Goal: Task Accomplishment & Management: Manage account settings

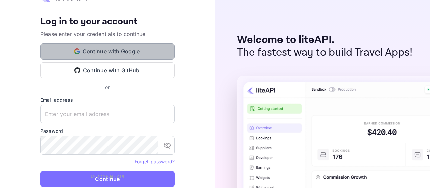
click at [103, 56] on button "Continue with Google" at bounding box center [107, 51] width 134 height 16
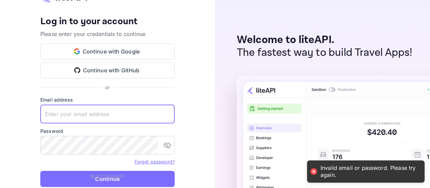
click at [85, 113] on input "text" at bounding box center [107, 113] width 134 height 19
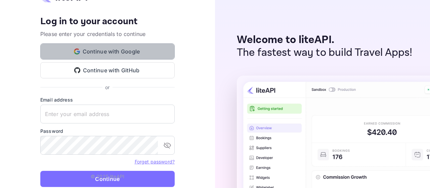
click at [100, 49] on button "Continue with Google" at bounding box center [107, 51] width 134 height 16
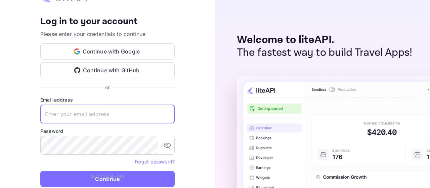
click at [105, 122] on input "text" at bounding box center [107, 113] width 134 height 19
type input "[EMAIL_ADDRESS][DOMAIN_NAME]"
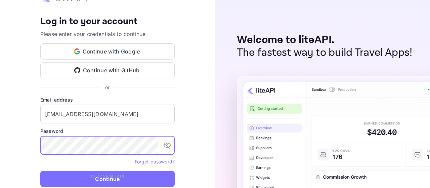
click at [167, 145] on icon "toggle password visibility" at bounding box center [167, 145] width 7 height 6
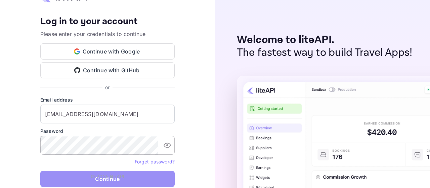
click at [143, 180] on button "Continue" at bounding box center [107, 179] width 134 height 16
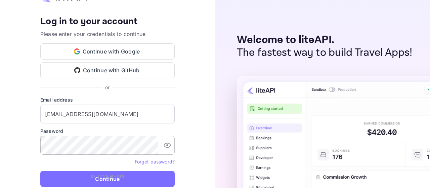
click at [43, 16] on h4 "Log in to your account" at bounding box center [107, 22] width 134 height 12
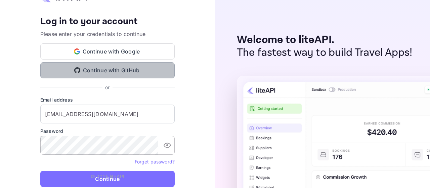
click at [103, 71] on button "Continue with GitHub" at bounding box center [107, 70] width 134 height 16
